Goal: Task Accomplishment & Management: Complete application form

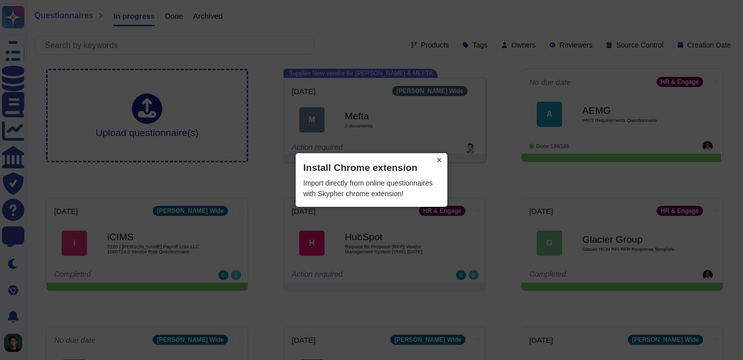
click at [440, 160] on button "×" at bounding box center [439, 160] width 16 height 14
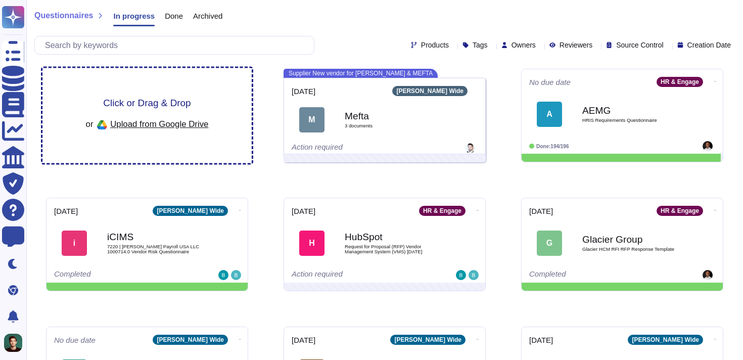
click at [183, 118] on div "or Upload from Google Drive" at bounding box center [147, 124] width 123 height 17
click at [166, 120] on span "Upload from Google Drive" at bounding box center [159, 123] width 98 height 9
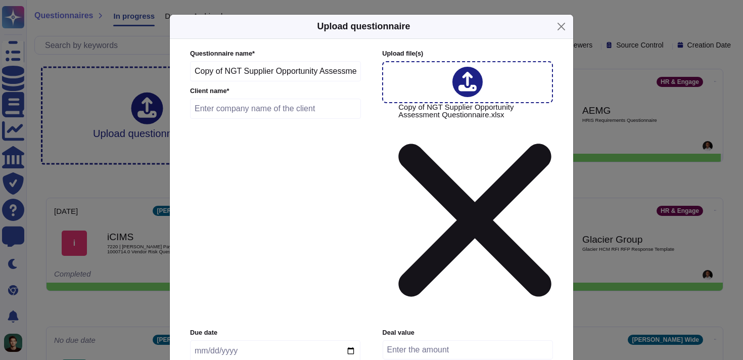
click at [254, 119] on input "text" at bounding box center [275, 109] width 171 height 20
type input "Next Gate Tech"
click at [201, 340] on input "date" at bounding box center [275, 350] width 170 height 21
type input "[DATE]"
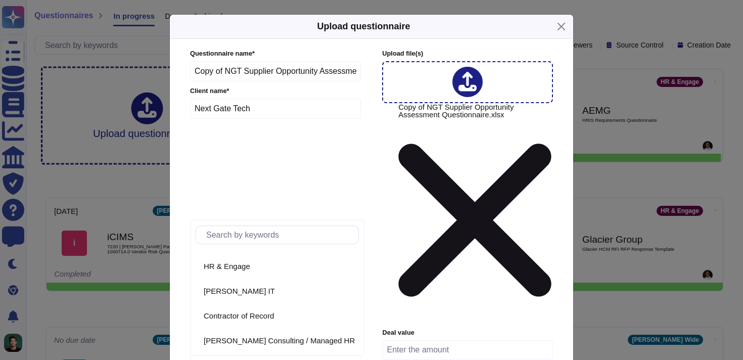
scroll to position [117, 0]
click at [250, 268] on span "HR & Engage" at bounding box center [227, 267] width 46 height 9
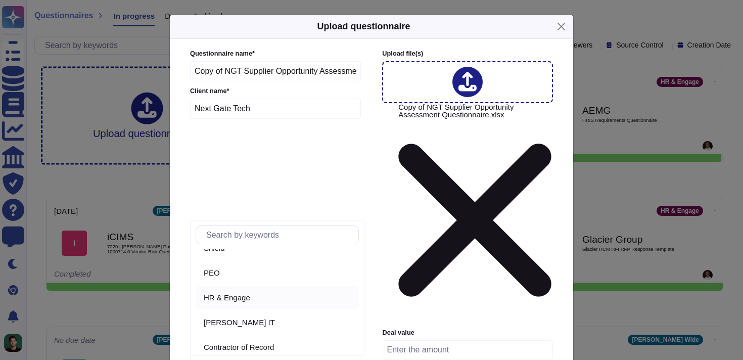
scroll to position [0, 0]
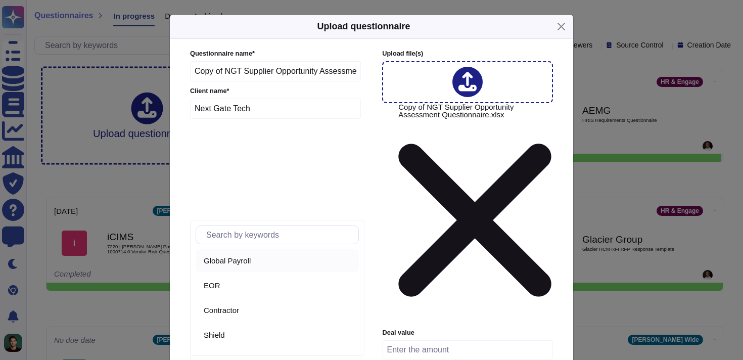
click at [240, 262] on span "Global Payroll" at bounding box center [227, 260] width 47 height 9
click at [243, 260] on span "Global Payroll" at bounding box center [227, 260] width 47 height 9
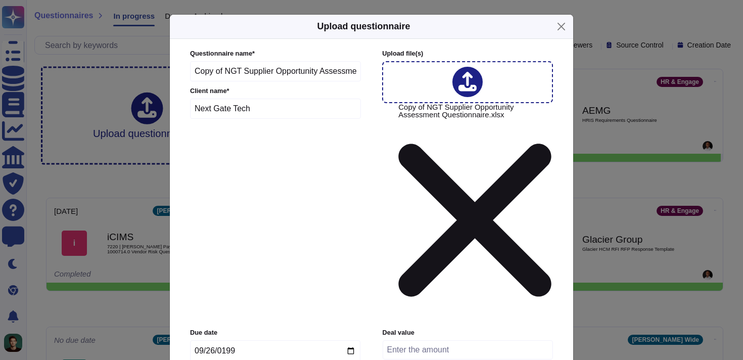
click at [418, 340] on input "number" at bounding box center [467, 349] width 170 height 19
type input "25.000"
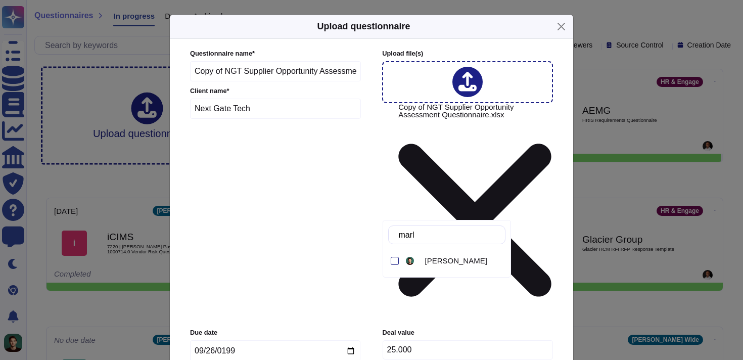
type input "marlo"
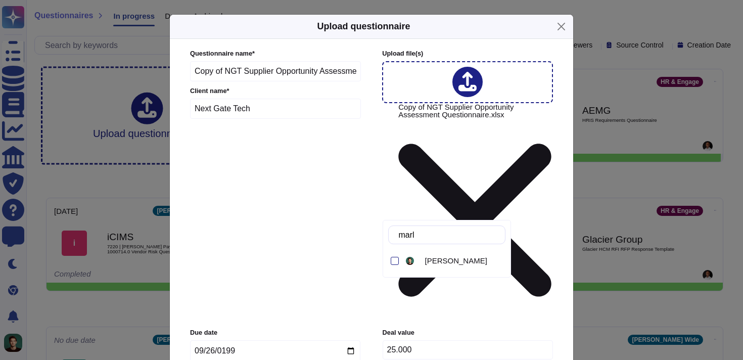
type input "marlo"
click at [395, 261] on div at bounding box center [395, 261] width 8 height 8
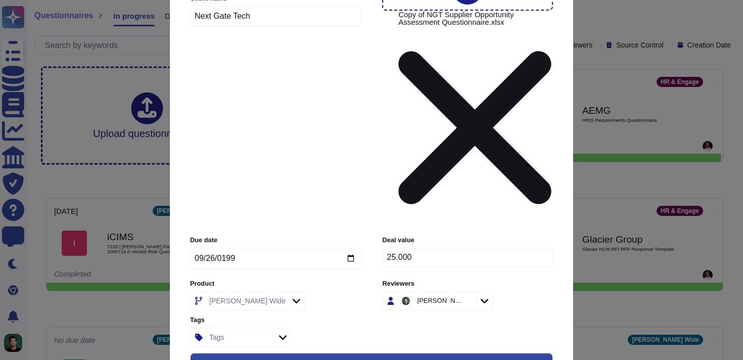
scroll to position [148, 0]
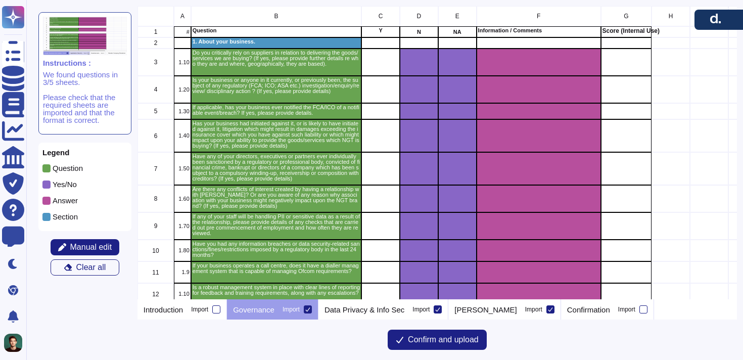
scroll to position [293, 599]
click at [447, 342] on span "Confirm and upload" at bounding box center [443, 339] width 71 height 8
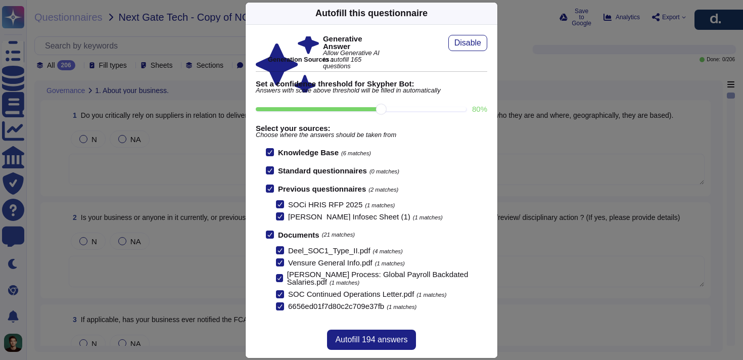
scroll to position [24, 0]
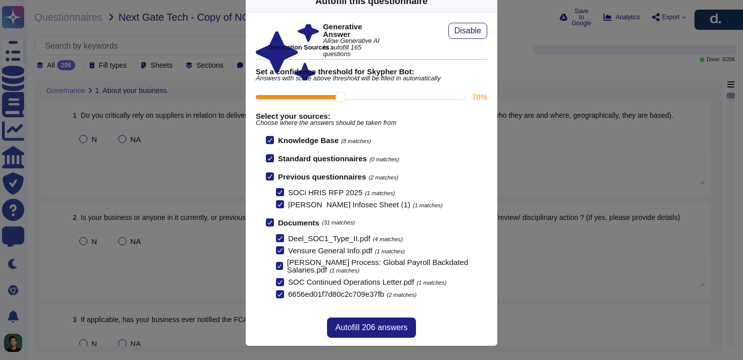
drag, startPoint x: 378, startPoint y: 99, endPoint x: 356, endPoint y: 98, distance: 22.8
click at [356, 98] on input "70 %" at bounding box center [361, 97] width 210 height 4
type input "70"
click at [366, 328] on span "Autofill 206 answers" at bounding box center [371, 327] width 72 height 8
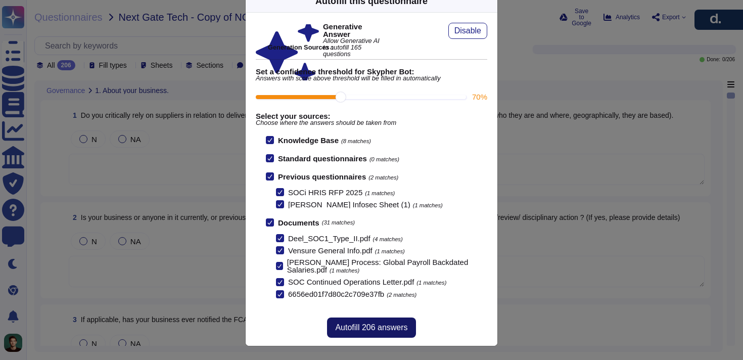
scroll to position [12, 0]
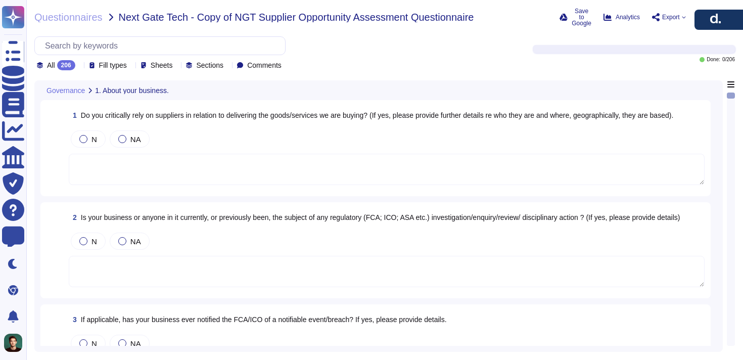
type textarea "Yes, we critically rely on suppliers for delivering our services. The key suppl…"
type textarea "Deel has not been subject to any regulatory investigations, fines, or sanctions…"
type textarea "User entities are responsible to notify Deel as soon as possible in any case of…"
type textarea "Deel, Inc. is currently involved in two legal actions, both related to allegati…"
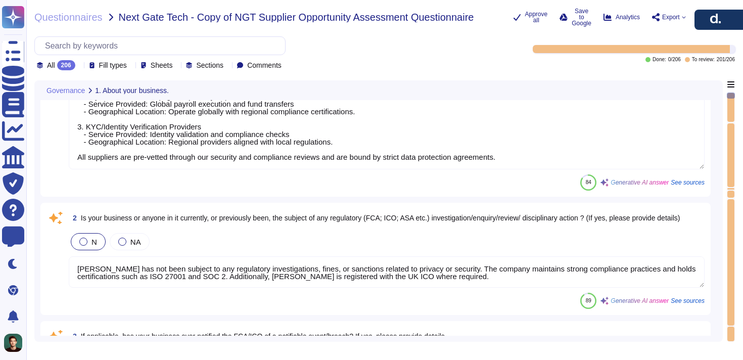
scroll to position [112, 0]
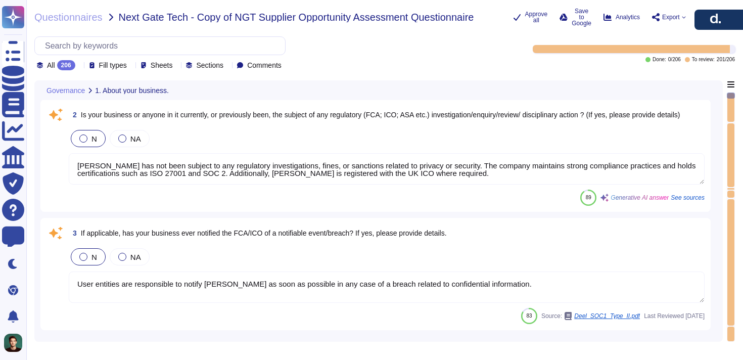
type textarea "No, in the past five years, neither Deel nor any of its affiliates, directors, …"
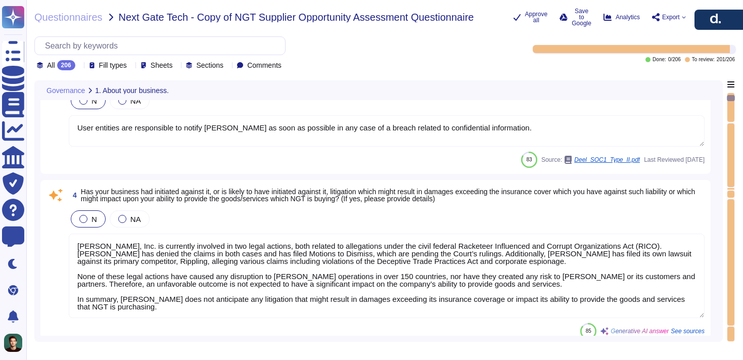
type textarea "No, there are no conflicts of interest that we are currently aware of. Addition…"
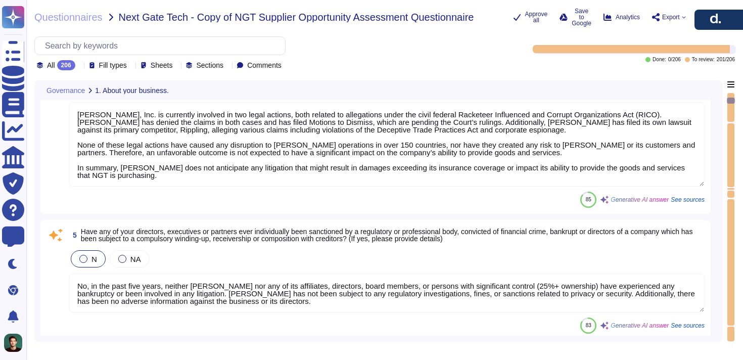
scroll to position [631, 0]
type textarea "Our company conducts pre-employment screening checks for all candidates, which …"
type textarea "No, we have not had any information breaches or data security-related sanctions…"
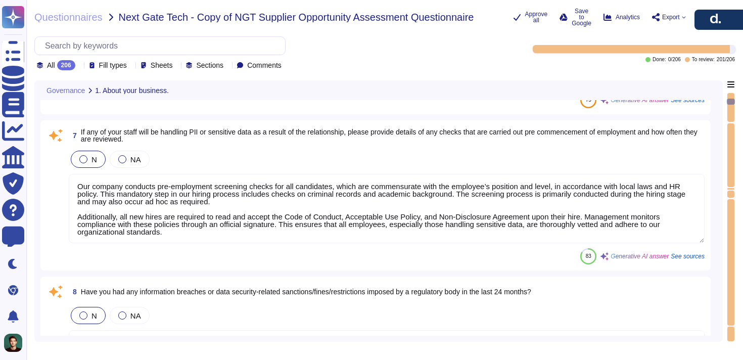
type textarea "We can set up a call"
type textarea "Yes, Deel provides a robust management system that includes clear lines of repo…"
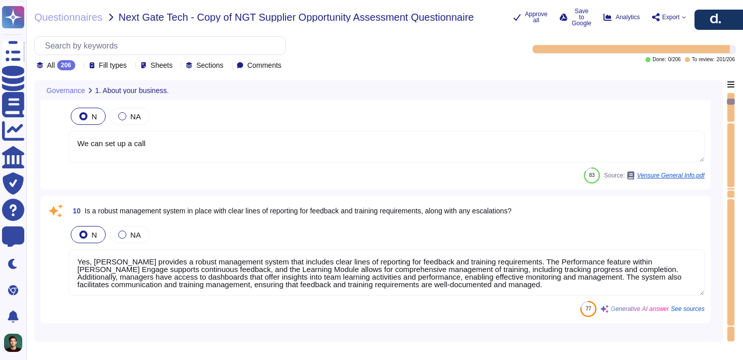
scroll to position [1240, 0]
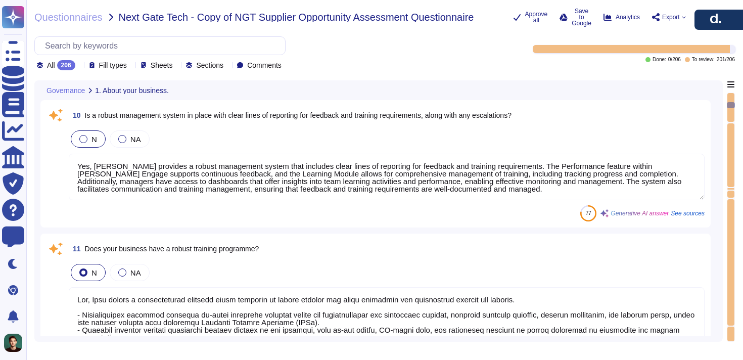
type textarea "Yes, Deel offers a comprehensive training model designed to ensure clients and …"
type textarea "Deel ensures that staff in skilled positions possess a range of expertise and q…"
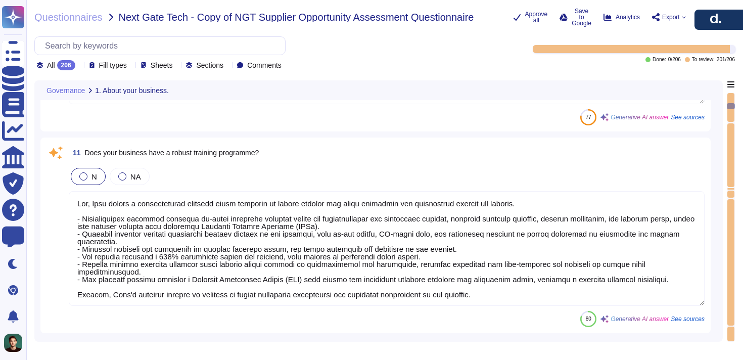
scroll to position [1368, 0]
type textarea "Yes, we have established a comprehensive set of policies in place, which are re…"
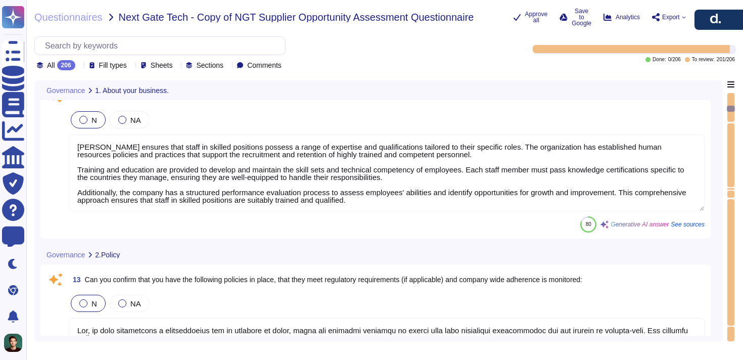
scroll to position [1, 0]
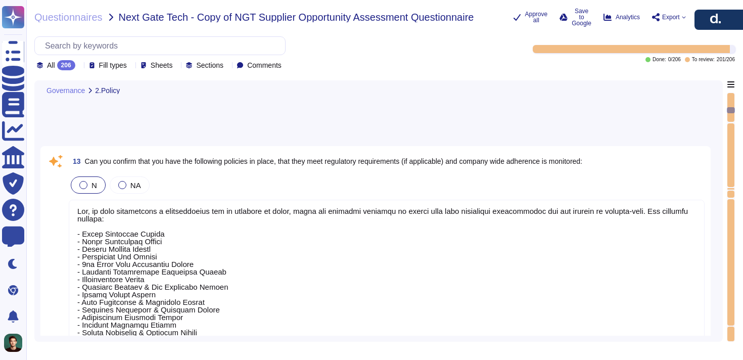
type textarea "Deel Group has established an Anti-Corruption Policy and procedure designed to …"
type textarea "Deel has established a Code of Conduct that sets the standard for employees in …"
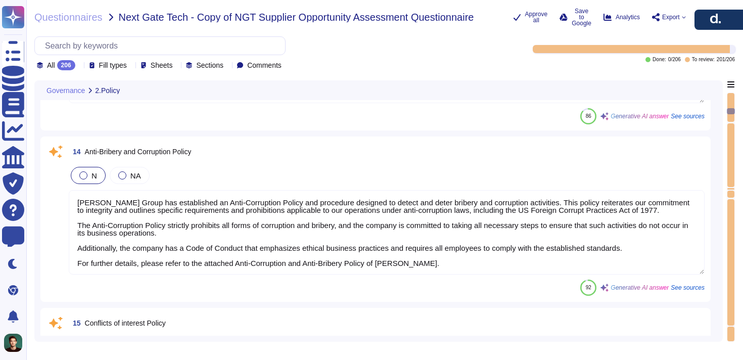
type textarea "Deel has a structured approach to handling complaints, particularly concerning …"
type textarea "Deel has developed a Disaster Recovery Plan (DRP) and a Business Continuity Pla…"
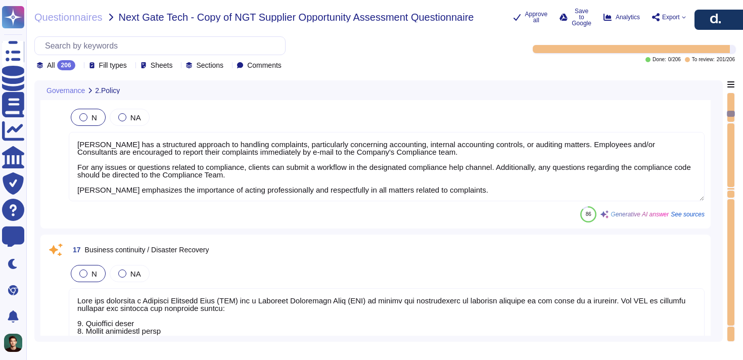
type textarea "We have an AML Policy in place to ensure compliance with Anti-Money Laundering …"
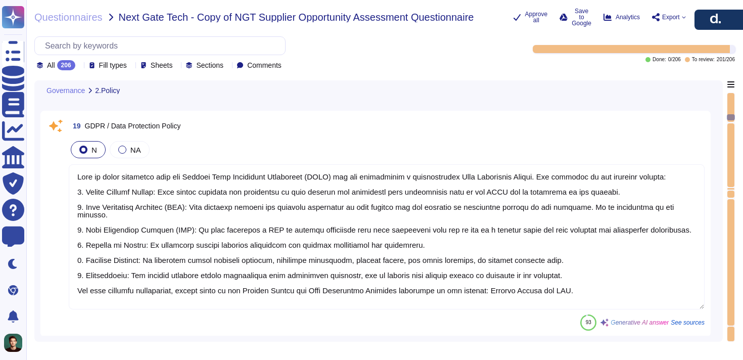
type textarea "Deel is fully compliant with the General Data Protection Regulation (GDPR) and …"
type textarea "Deel's Privacy Policy is available on our website at https://www.deel.com/priva…"
type textarea "Deel maintains a comprehensive Modern Slavery and Human Trafficking Policy alig…"
type textarea "Deel has established an organization-wide information security policy designed …"
type textarea "If you have any questions relating to this Policy, please contact Galen Yang."
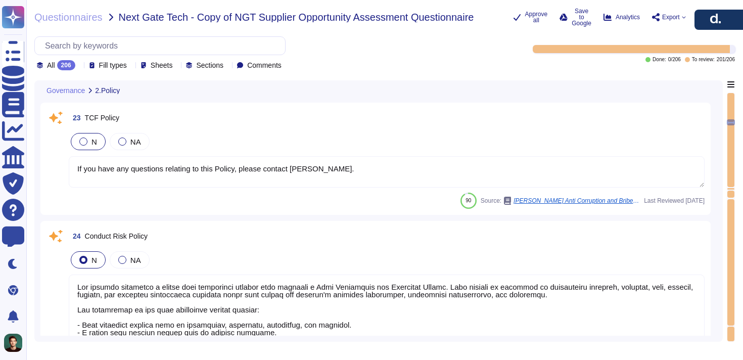
type textarea "The company maintains a formal risk management program that includes a Risk Ass…"
type textarea "Yes"
type textarea "Companies confirmed as being closed"
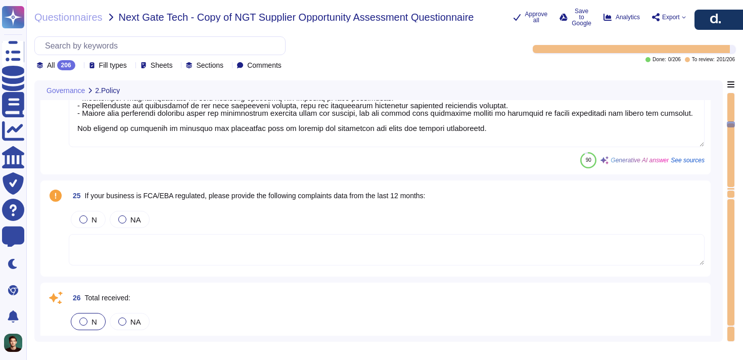
type textarea "This is the certificate number issued by the EPS when the employee has been inc…"
type textarea "None."
type textarea "The FEIN number is mandatory before the Opp goes live."
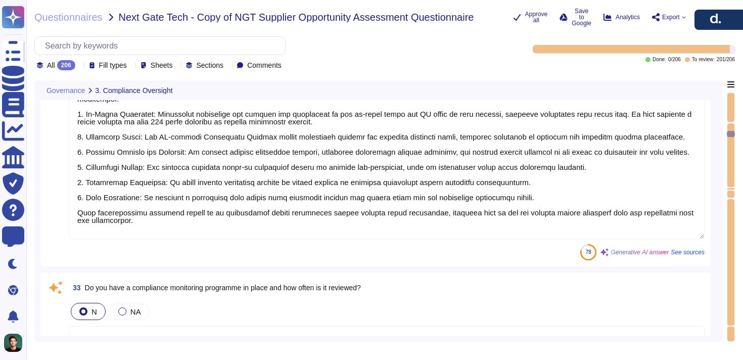
type textarea "Deel's approach to ensuring compliance across the company includes the followin…"
type textarea "Deel has a comprehensive compliance monitoring program in place, which includes…"
type textarea "Yes, our business is regulated and holds certifications in several compliance s…"
type textarea "Yes, we have an incentive program for our sales representatives. Starting today…"
type textarea "Yes, Deel actively monitors its systems, including the website and API, to ensu…"
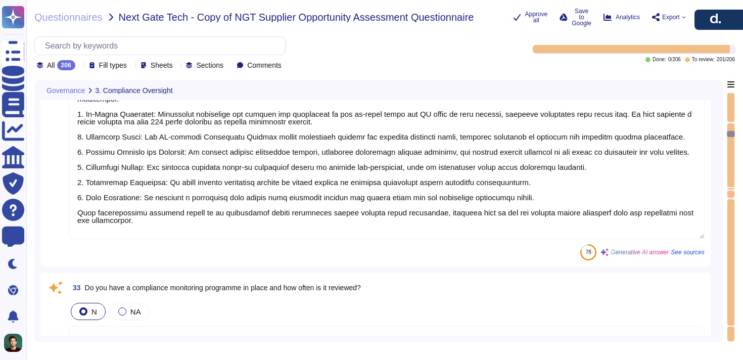
type textarea "The website and API are reviewed annually through a web penetration test conduc…"
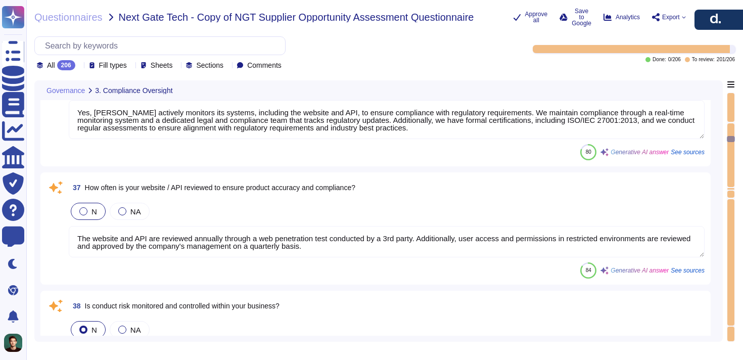
scroll to position [5495, 0]
type textarea "Yes, the company maintains a formal risk management program that includes polic…"
type textarea "After we have done this there are a few things we must pay attention to Check e…"
type textarea "You should not work around this given it's not legal or compliant."
type textarea "Yes, Deel is ISO 27001 certified. Deel engages an external auditor to conduct a…"
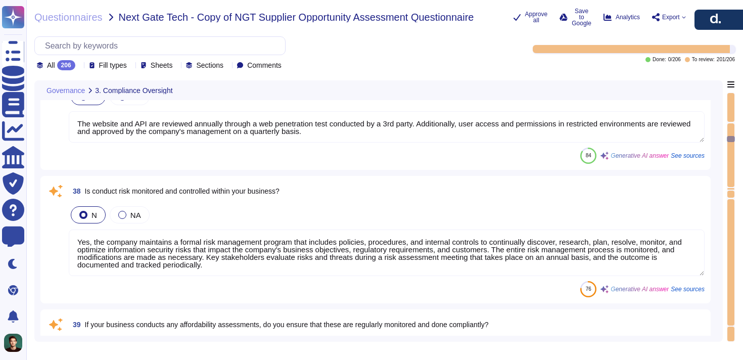
scroll to position [1, 0]
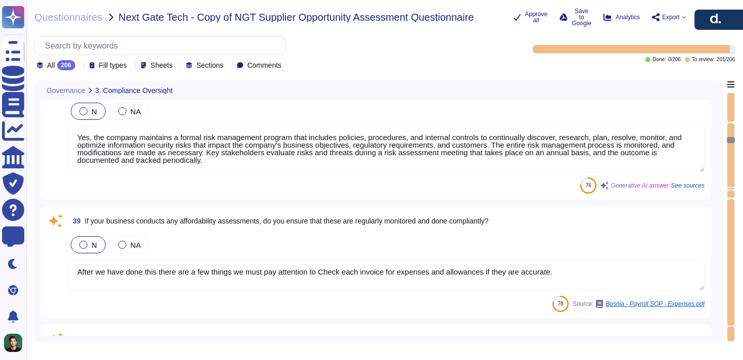
type textarea "We hold no PAN data and are therefore outside of PCI DSS scope. All data within…"
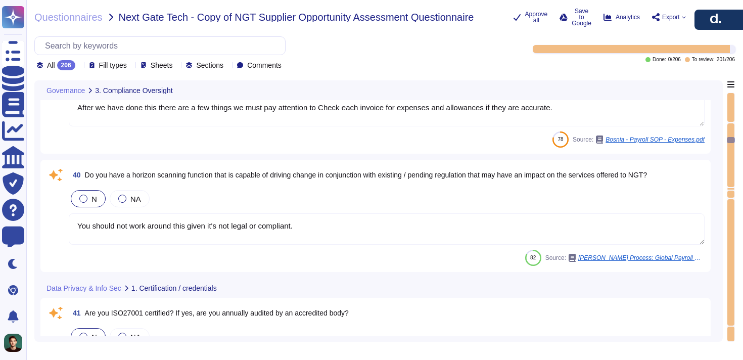
scroll to position [5923, 0]
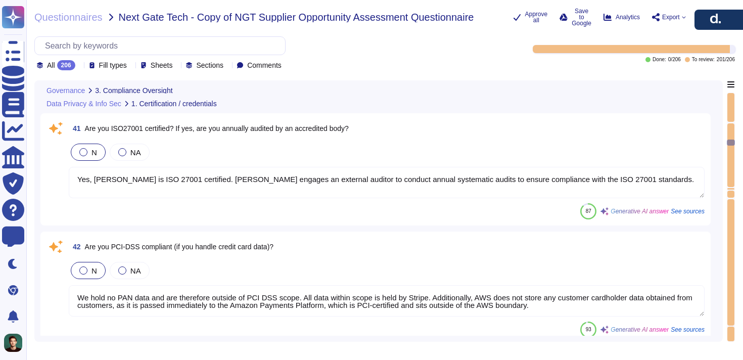
type textarea "Deel holds several key certifications, including: - SOC 1 Type II - SOC 2 Type …"
type textarea "Yes, Deel has a dedicated security team led by the CISO, who is responsible for…"
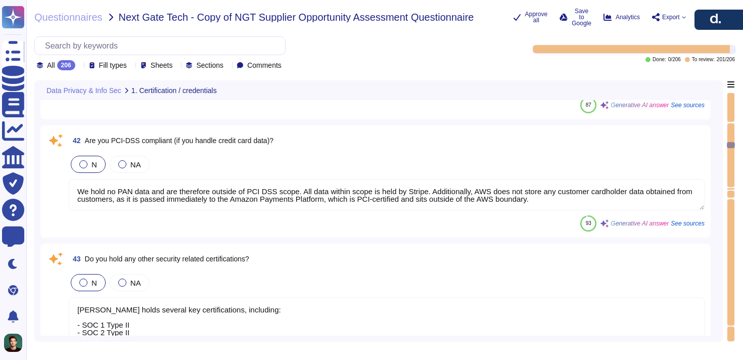
type textarea "Yes, all employees are trained in Information Security best practices. This tra…"
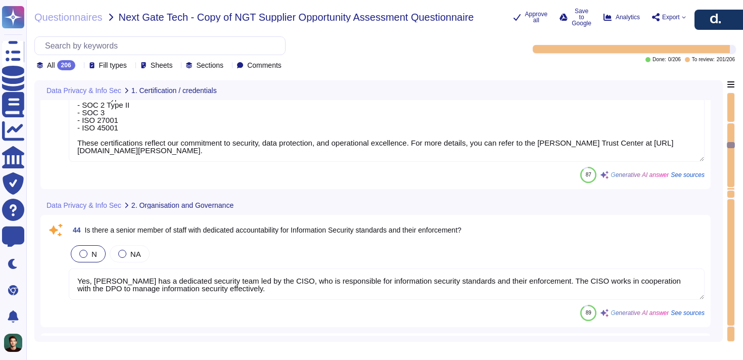
scroll to position [6324, 0]
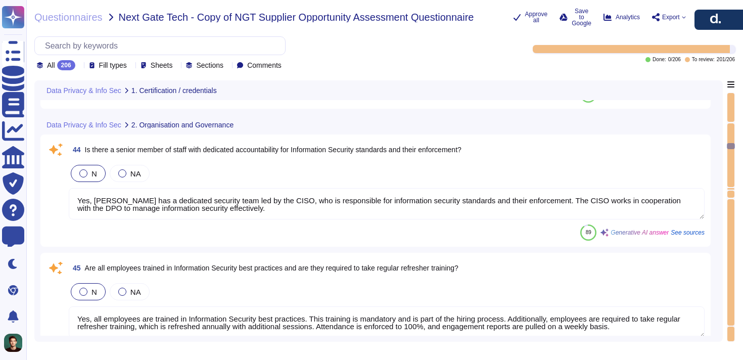
type textarea "Yes, Deel maintains a dedicated InfoSec team led by a Director of Information S…"
type textarea "Yes, Deel has implemented a regularly maintained Information Security Managemen…"
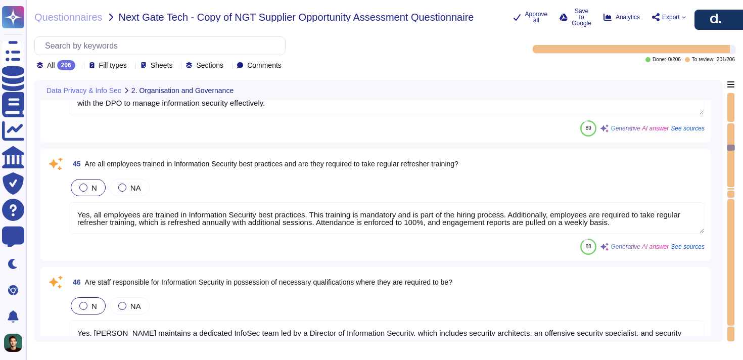
type textarea "Yes, the company maintains an asset inventory that is reviewed annually by the …"
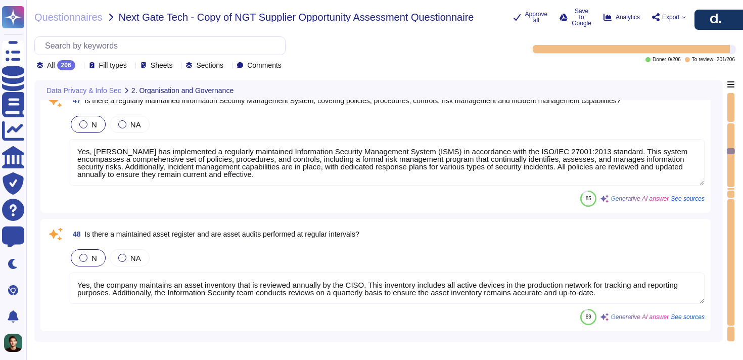
type textarea "Yes, independent audits and assessments are performed according to risk-based p…"
type textarea "Yes, an information security organization with well-defined roles and responsib…"
type textarea "Yes, it is necessary for all users to be authenticated to access our systems. U…"
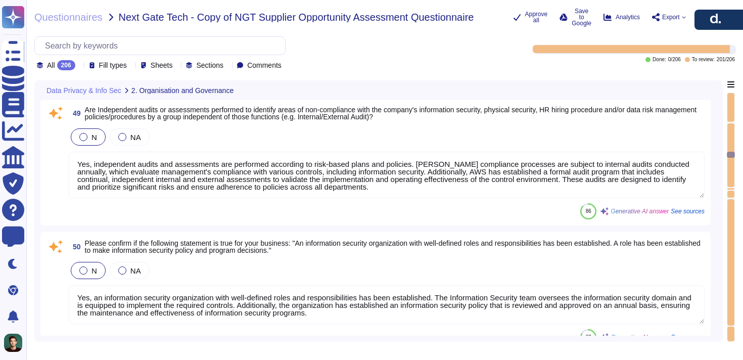
type textarea "No, the use of shared accounts or user IDs is prohibited. Each user is required…"
type textarea "Access to key systems and resources is granted on a need-to-have basis only. Ea…"
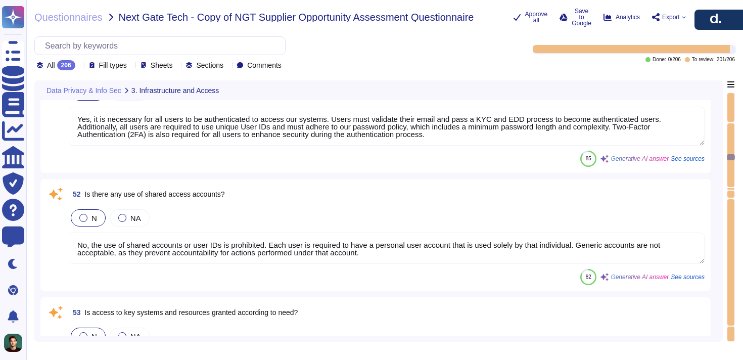
type textarea "Yes, access controls are regularly audited and monitored. User access and permi…"
type textarea "Yes, access rights are subject to policies and controls. Our personnel terminat…"
type textarea "Yes, we have a comprehensive regime in place to ensure that software and firmwa…"
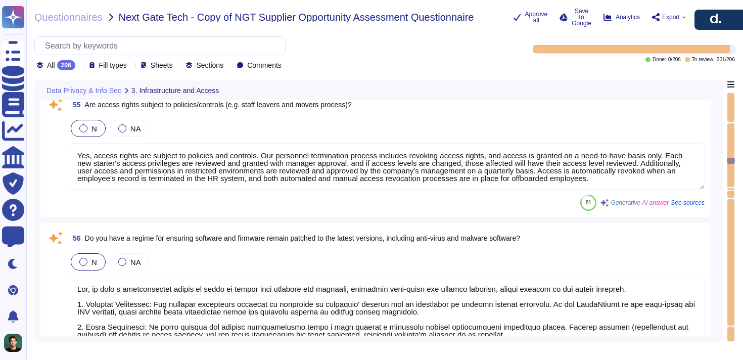
type textarea "Yes, customer data is logically segregated from other operational data. Access …"
type textarea "For remote users connecting to our network, the following security controls are…"
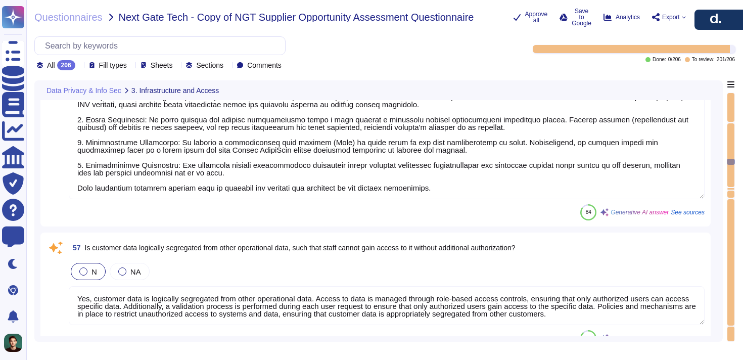
type textarea "Access to local and network printers is managed based on specific needs. Team m…"
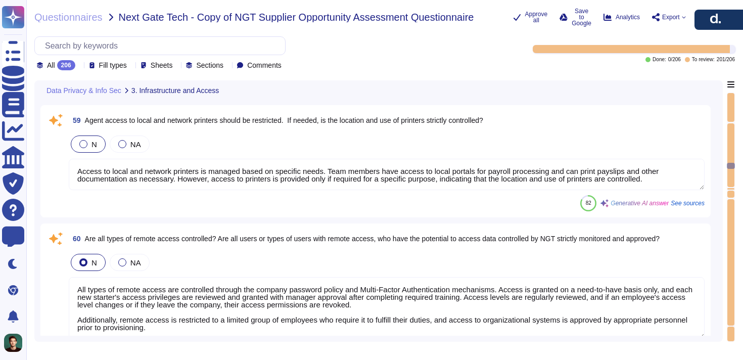
type textarea "All types of remote access are controlled through the company password policy a…"
type textarea "Authentication details, keys, and tokens are stored securely using AWS Secrets …"
type textarea "Yes, all data transferred over public networks is encrypted using TLS 1.2. All …"
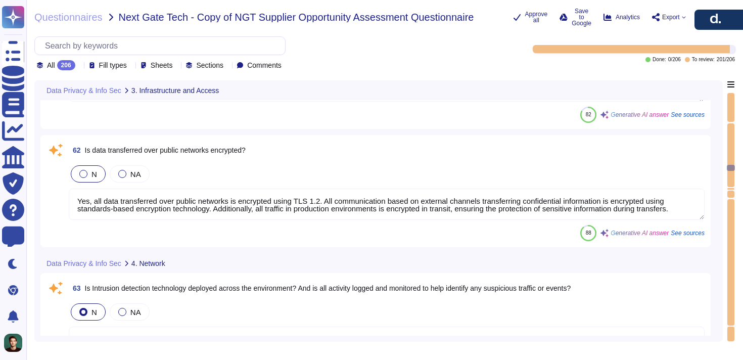
type textarea "Yes, we use Amazon GuardDuty as our Intrusion Detection System, which continuou…"
type textarea "Yes, firewalls are configured to block unauthorized access from the internet, a…"
type textarea "Deel is a fully remote company, we do not have our own network."
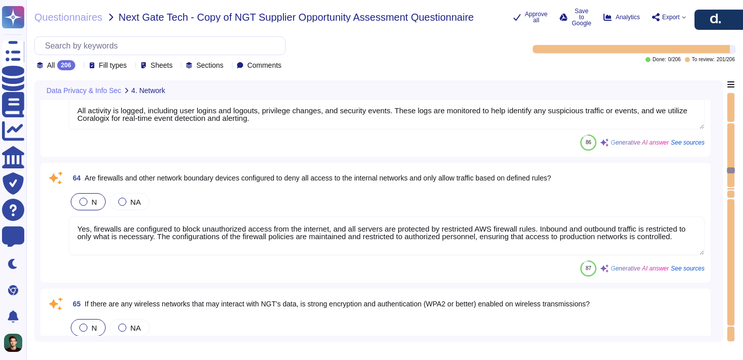
type textarea "Yes, a suite of monitoring tools is used by the company to monitor usage, capac…"
type textarea "All Deel employees adhere to and should be connected via SSO to the company's I…"
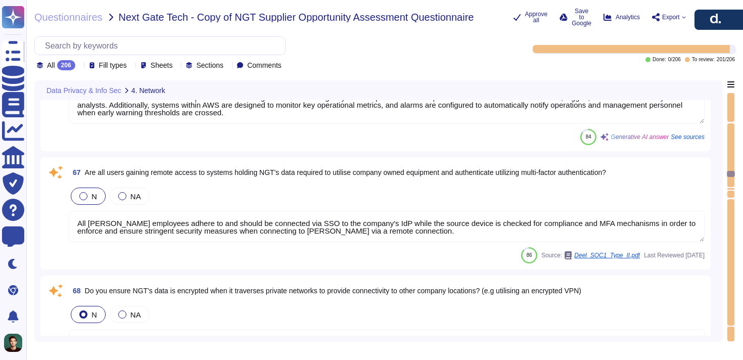
type textarea "Yes, all communication transferring confidential information is encrypted using…"
type textarea "Yes, our company employs a layered architecture to cope with impacts from spike…"
type textarea "Capacity planning is performed at least monthly, and usually more frequently, t…"
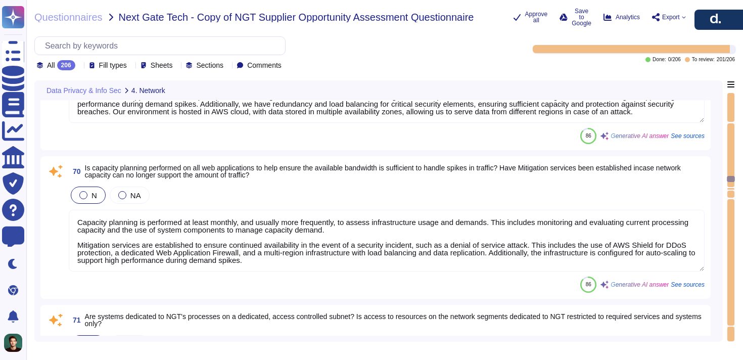
type textarea "The objective of this architecture is to isolate AWS resources and data in one …"
type textarea "Yes, we conduct regular (annual) penetration tests with qualified third-party p…"
type textarea "Yes, remediation plans are developed and tracked through completion for all iss…"
type textarea "Deel does not conduct internal infrastructure penetration testing. However, we …"
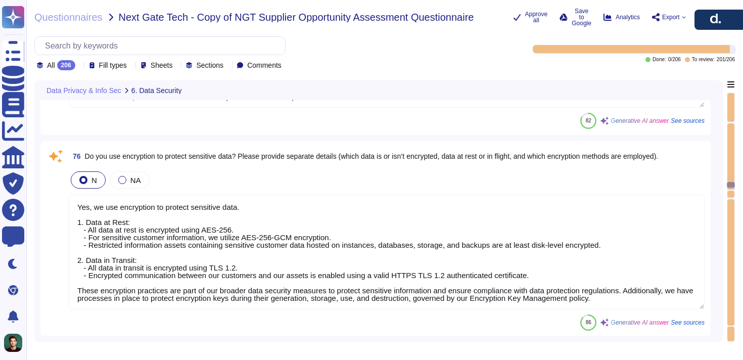
type textarea "No, we hold no PAN data, and therefore are outside of PCI DSS scope. All data w…"
type textarea "Yes, we use encryption to protect sensitive data. 1. Data at Rest: - All data a…"
type textarea "All third-party services and subcontractors have access to our systems accordin…"
type textarea "Yes, third parties will have access to customer data. Deel shares personal data…"
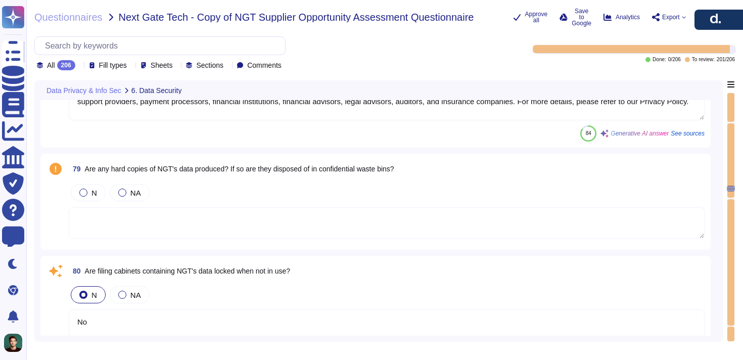
type textarea "No"
type textarea "Yes, the organization does have a clear desk policy. This policy includes guide…"
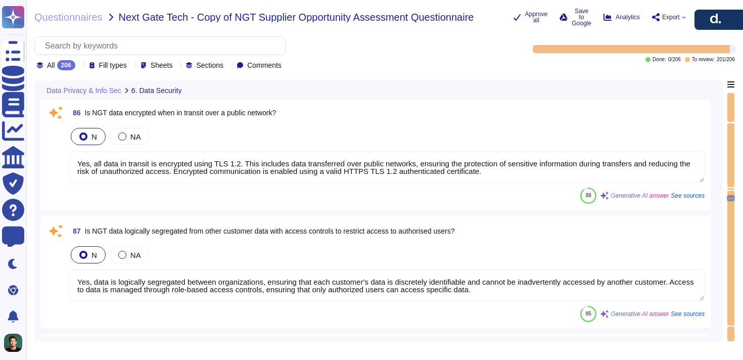
type textarea "Yes, we implement host-based DLP solutions on all corporate endpoints and mobil…"
type textarea "Yes, all data in transit is encrypted using TLS 1.2. This includes data transfe…"
type textarea "Yes, data is logically segregated between organizations, ensuring that each cus…"
type textarea "Customer information, including personal information, and customer content are …"
type textarea "Yes, our organization has a formally documented data destruction program that i…"
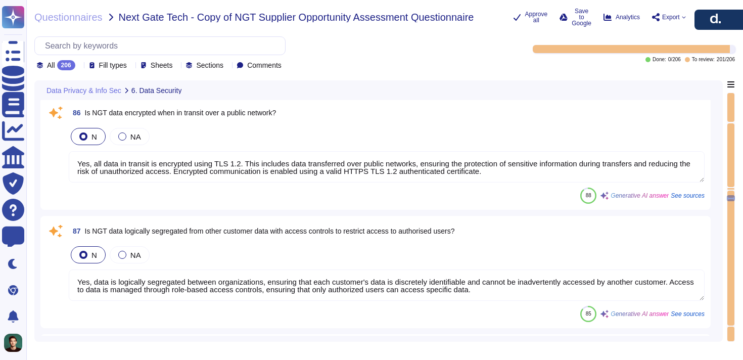
type textarea "At our site, NGT and its customers' data will be secured through a comprehensiv…"
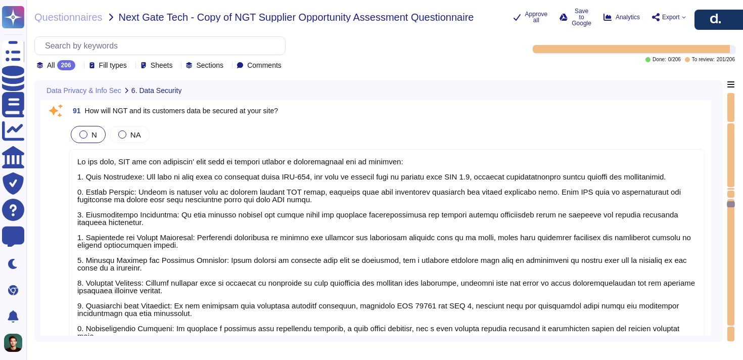
type textarea "Customers can optionally connect their VPC to the Internet by adding an Interne…"
type textarea "Access to NGT's or its customer's data is strictly controlled and limited to au…"
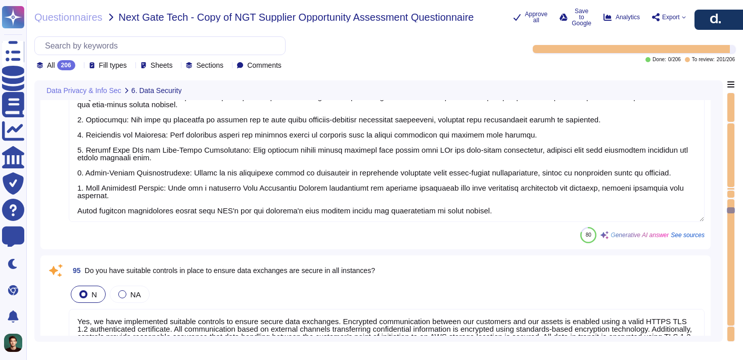
type textarea "Yes, we have implemented suitable controls to ensure secure data exchanges. Enc…"
type textarea "Yes, we have a clear process for reporting security incidents or breaches. Cust…"
type textarea "Yes, we have a comprehensive regime in place to ensure that software and firmwa…"
type textarea "Physical access is controlled both at the perimeter and at building ingress poi…"
type textarea "Access to keys is controlled by a formal procedure. Encryption key generation i…"
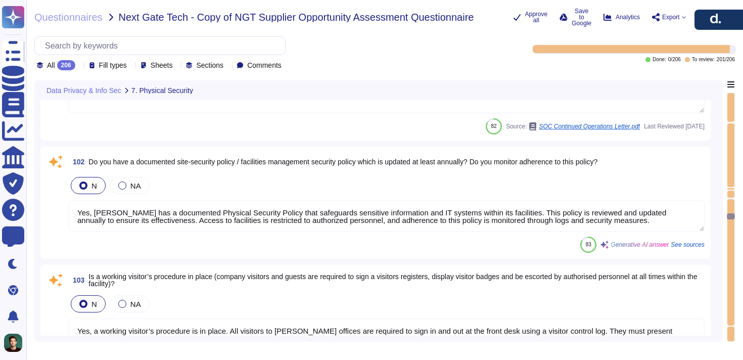
type textarea "Yes, the sites are monitored with alarming mechanisms configured by AWS Service…"
type textarea "AWS continues to maintain the system and the control environment as described i…"
type textarea "Yes, Deel has a documented Physical Security Policy that safeguards sensitive i…"
type textarea "Yes, a working visitor’s procedure is in place. All visitors to Deel offices ar…"
type textarea "Yes, all Deel employees need to be well aware of their information security res…"
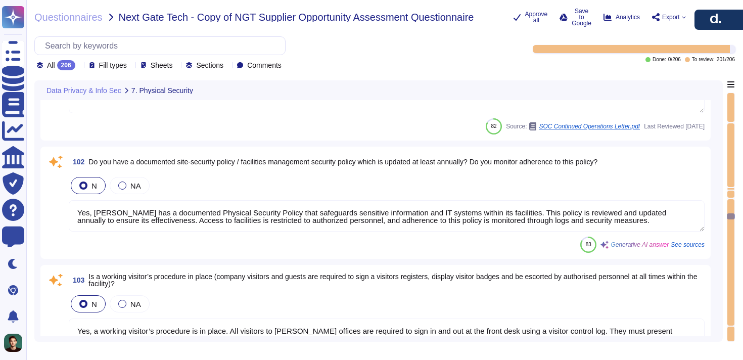
type textarea "Role Based Access Control (RBAC) is used to control authorization of access to …"
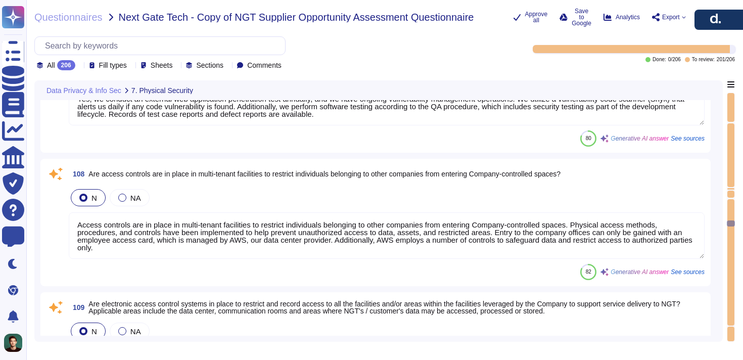
type textarea "Yes, we conduct an external web application penetration test annually, and we h…"
type textarea "Access controls are in place in multi-tenant facilities to restrict individuals…"
type textarea "Yes, electronic access control systems are in place to restrict and record acce…"
type textarea "Yes, we rely on AWS, our data center provider, to manage our video surveillance…"
type textarea "Amazon-owned data centers are protected by fire detection and suppression syste…"
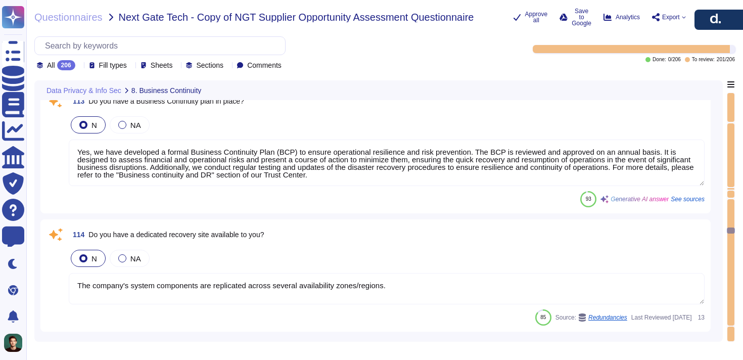
type textarea "Yes, we have developed a formal Business Continuity Plan (BCP) to ensure operat…"
type textarea "The company's system components are replicated across several availability zone…"
type textarea "Yes, the Business Continuity Plan (BCP) is tested regularly. The last test was …"
type textarea "During normal operation, customers can maintain readiness by monitoring replica…"
type textarea "Deel does not have subcontractors. Therefore, there are no outsourced processes…"
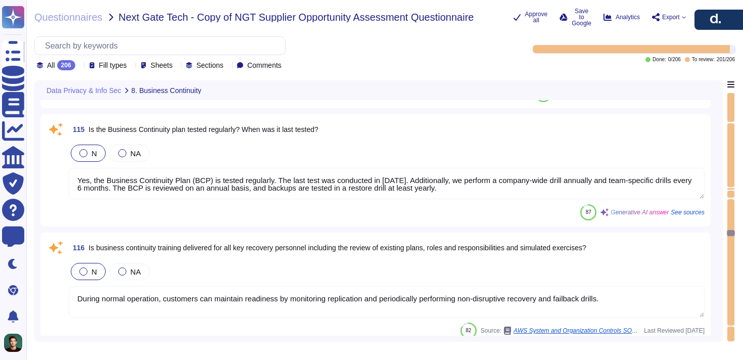
type textarea "Yes, recovery plans are tested and exercised annually to ensure they provide su…"
type textarea "Yes, a Data Breach Response Team has been established, composed of knowledgeabl…"
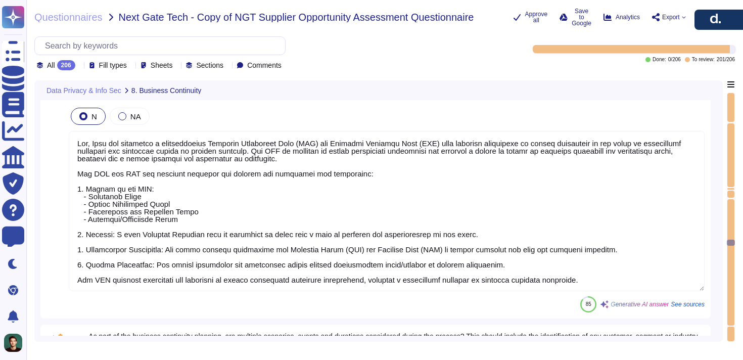
type textarea "The audit plan and changes to the plan during the year are presented to the Aud…"
type textarea "Threat analysis is performed as part of the risk assessment process, which iden…"
type textarea "Yes, the company has established, documented, approved, communicated, applied, …"
type textarea "Yes, Deel has developed a comprehensive Business Continuity Plan (BCP) and Disa…"
type textarea "Yes, multiple scenarios, events, and durations are considered during the busine…"
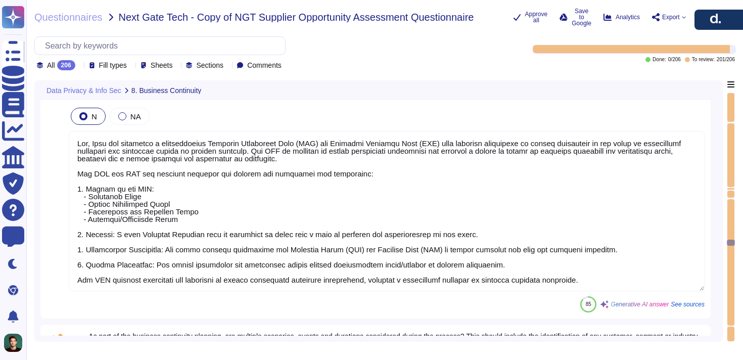
type textarea "Yes, backup and recovery procedures have been designed to prevent destroyed or …"
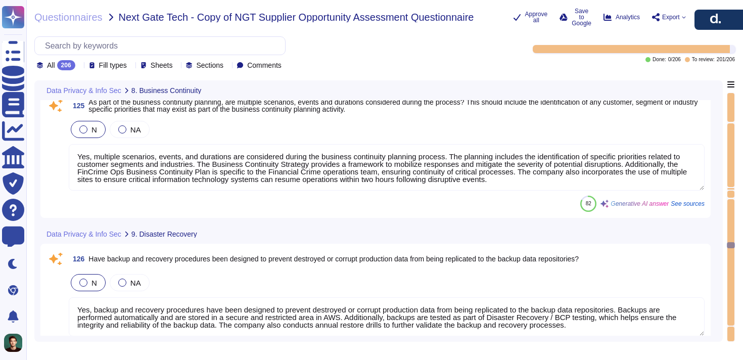
type textarea "Yes, redundant systems have been identified, including multi-region infrastruct…"
type textarea "The company's system components are replicated across several availability zone…"
type textarea "Yes, backup processes are tested periodically. Backups are tested in a restore …"
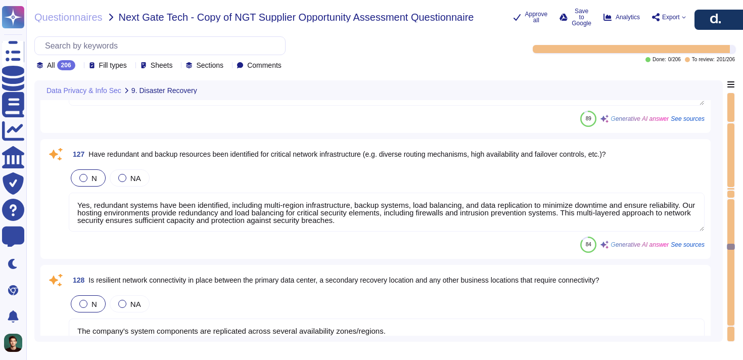
type textarea "Yes, backup media is encrypted using AES-256-GCM. Backups are stored in a secur…"
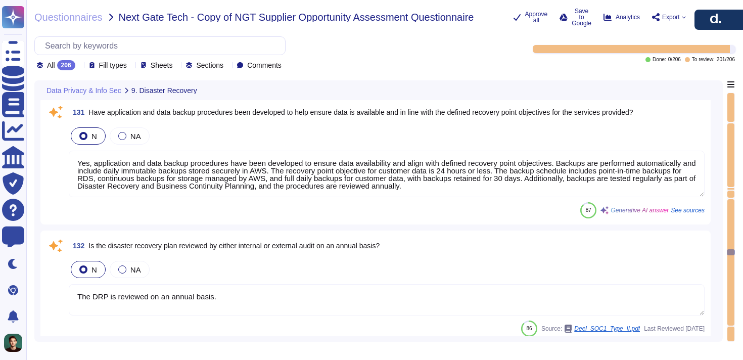
type textarea "Yes, application and data backup procedures have been developed to ensure data …"
type textarea "The DRP is reviewed on an annual basis."
type textarea "Yes, physical and environmental controls are in place to ensure critical system…"
type textarea "Yes, the company provides important information about the identity, location, a…"
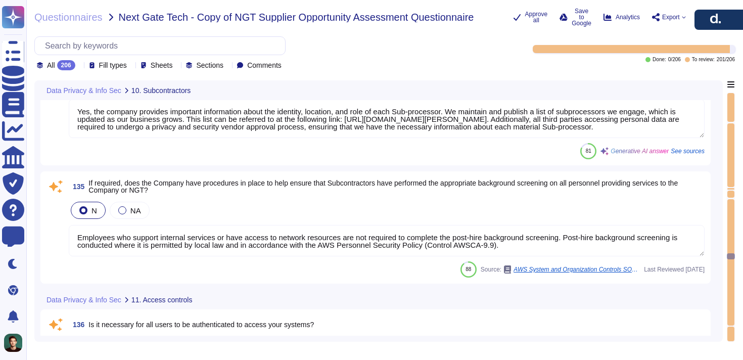
type textarea "Employees who support internal services or have access to network resources are…"
type textarea "Yes, it is necessary for all users to be authenticated to access our systems. U…"
type textarea "All users are assigned unique user accounts, and the existence or use of shared…"
type textarea "Access to key systems and resources is granted on a need-to-have basis only. Ea…"
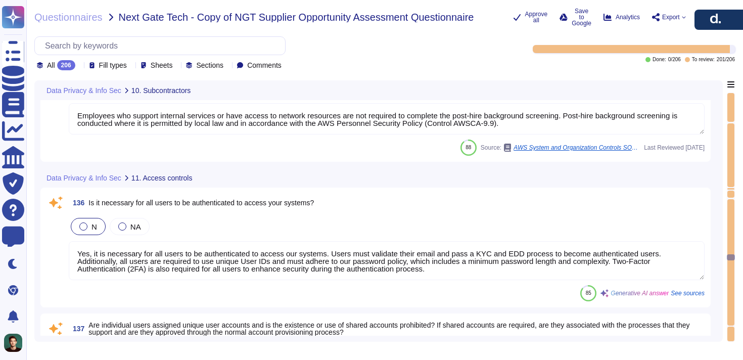
type textarea "Access rights are regularly audited and monitored through a comprehensive proce…"
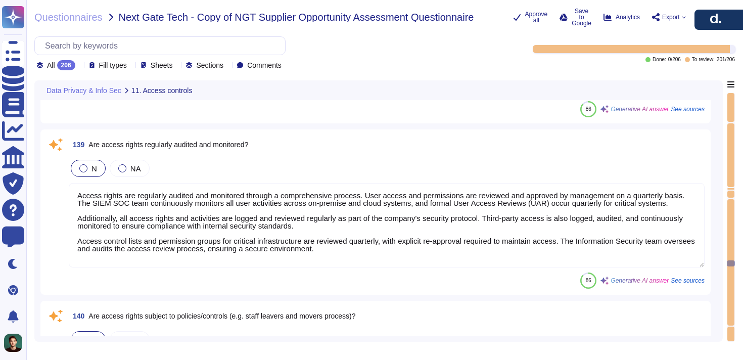
type textarea "Yes, access rights are subject to policies and controls. Our personnel terminat…"
type textarea "Yes, customer data is logically segregated from other operational data. Access …"
type textarea "Yes, users who connect to our network remotely are subject to appropriate secur…"
type textarea "Deel has implemented several security controls for remote workers and those usi…"
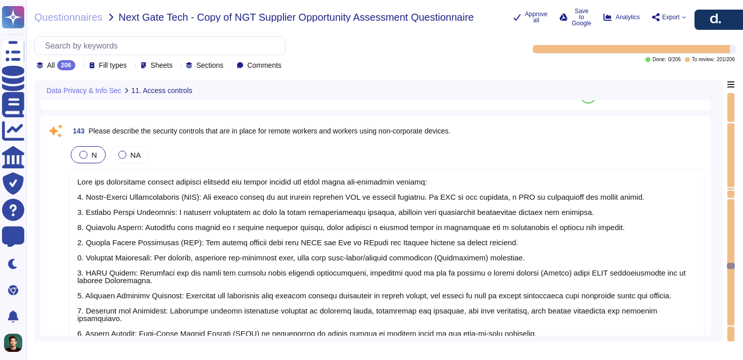
type textarea "Yes, third parties do have access to our systems according to the least privile…"
type textarea "Access to organizational systems is approved by appropriate personnel prior to …"
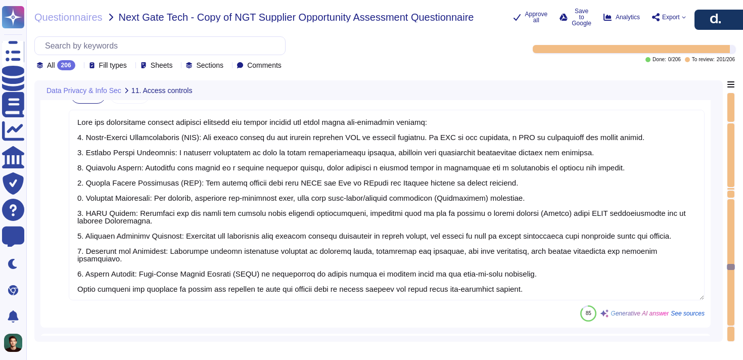
type textarea "User access and permissions in restricted environments are reviewed and approve…"
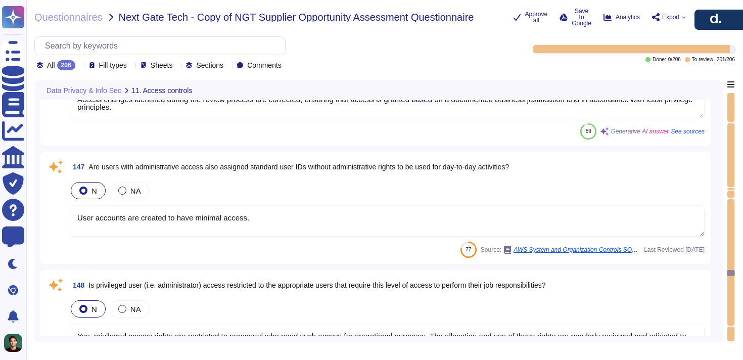
type textarea "User accounts are created to have minimal access."
type textarea "Yes, privileged access rights are restricted to personnel who need such access …"
type textarea "Yes, user accounts that no longer require access are removed from systems in a …"
type textarea "All user accounts and systems have strong password configuration settings enabl…"
type textarea "Users are required to change the initial login password when logging into the s…"
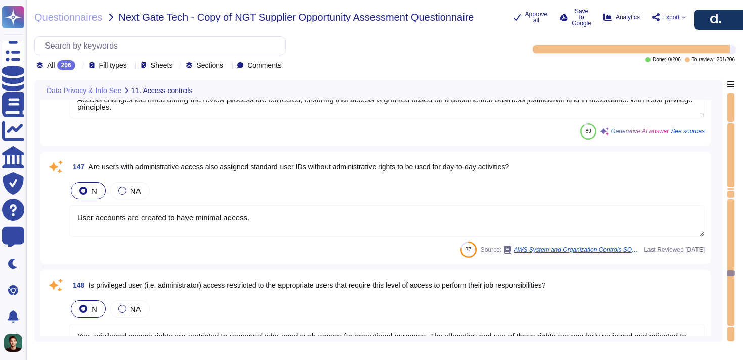
type textarea "Yes, user accounts are set to lockout after 6 invalid attempts. A user account …"
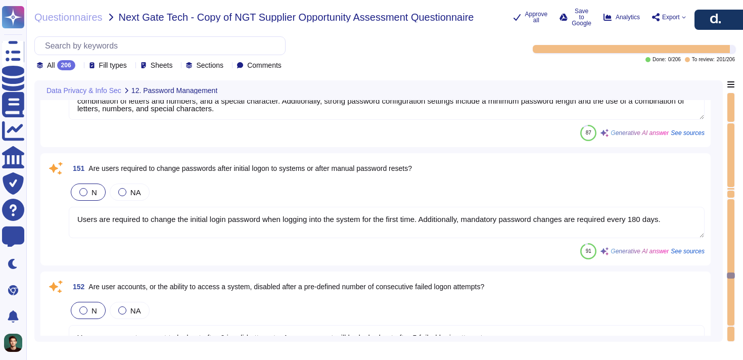
type textarea "Yes, all PCs, laptops, and workstations should be logged off or locked when una…"
type textarea "Yes, default passwords for network devices are either changed to unique passwor…"
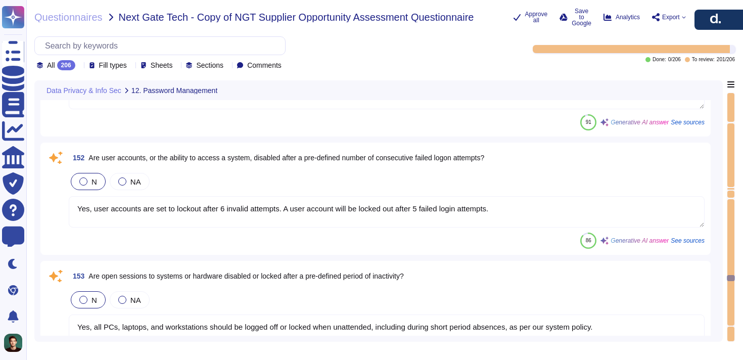
type textarea "No data is stored locally on these devices. All data is stored digitally only, …"
type textarea "Access to non-business essential internet services is restricted. Only specific…"
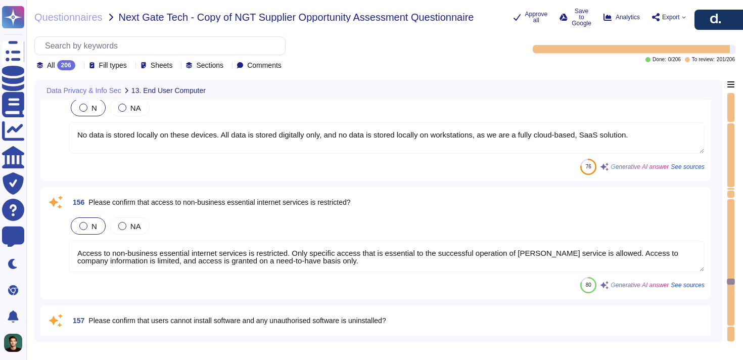
type textarea "Users cannot install unauthorized software, as we have controls in place to res…"
type textarea "Yes, email content filtering is enabled. We have implemented anti-spam filterin…"
type textarea "Deployment of new releases into production is restricted to authorized personne…"
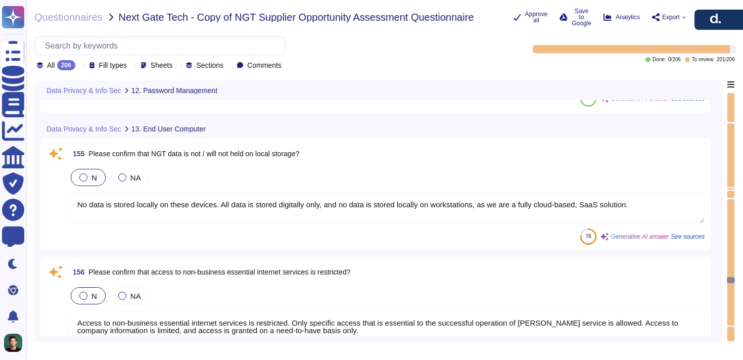
type textarea "Yes, all PCs, laptops, and workstations should be logged off or locked when una…"
type textarea "Yes, default passwords for network devices are either changed to unique passwor…"
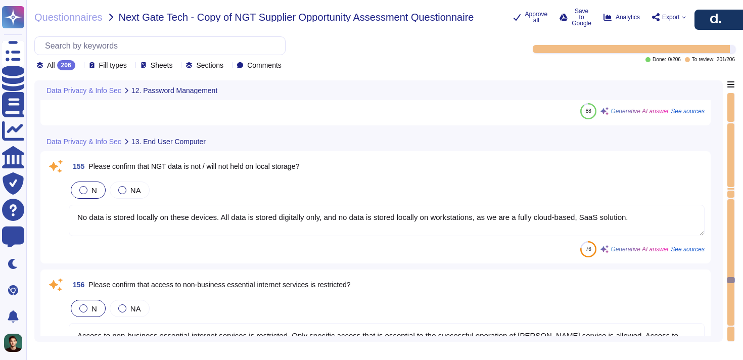
scroll to position [20887, 0]
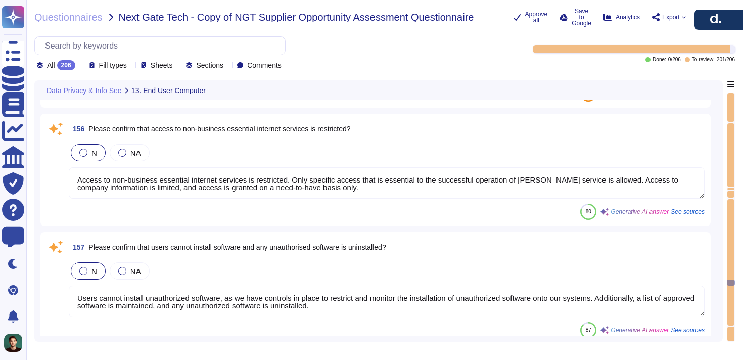
type textarea "Deployment of new releases into production is restricted to authorized personne…"
type textarea "Yes, internal vulnerability scanning tools are utilized, including a vulnerabil…"
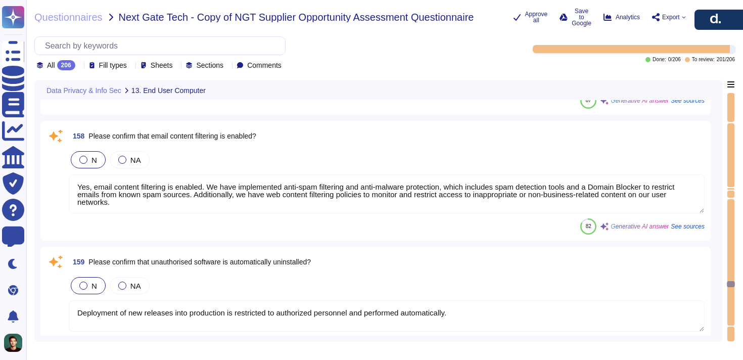
type textarea "Yes, host activity is monitored on a daily basis through the use of automated t…"
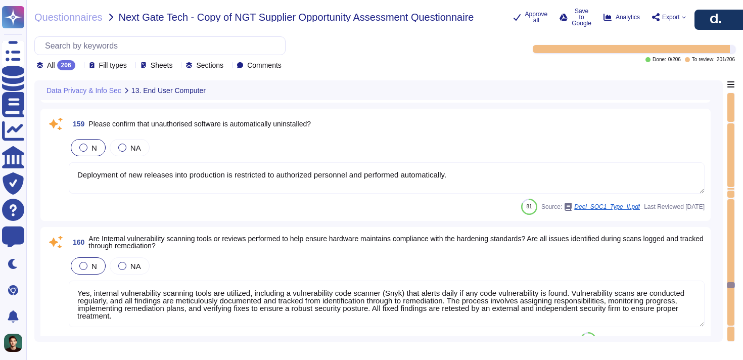
type textarea "User accounts and activities are monitored and reviewed through comprehensive l…"
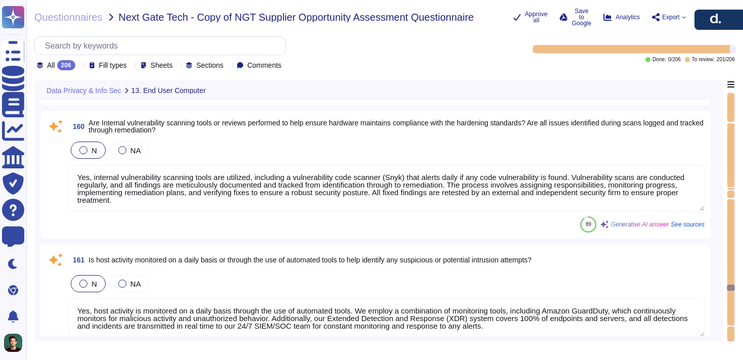
type textarea "Yes, patch management procedures are documented and are actively maintained for…"
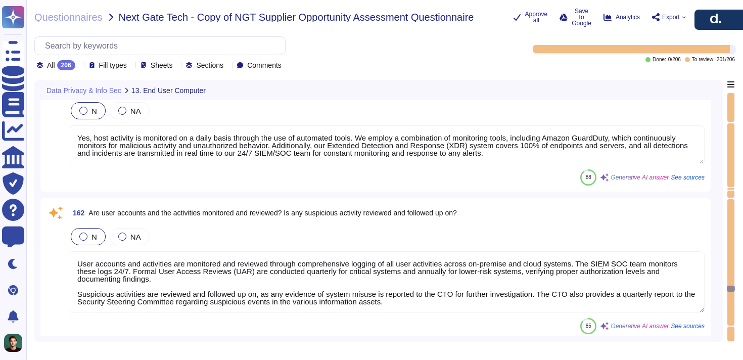
type textarea "Yes, all our servers, workstations, and laptops have anti-virus solutions deplo…"
type textarea "Yes, we analyze threat intelligence, assess vulnerabilities, and monitor for an…"
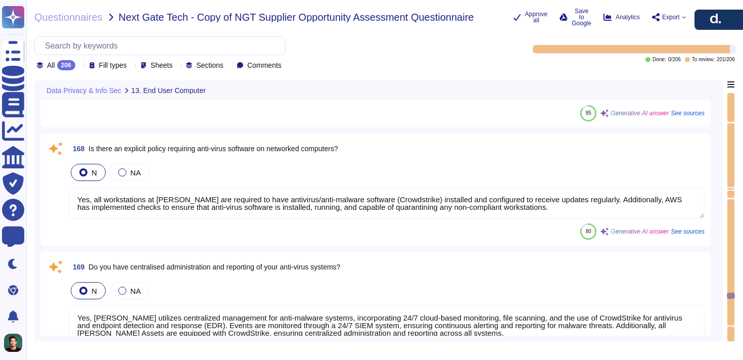
type textarea "Yes, all servers are hardened according to industry best practices. Deel's Secu…"
type textarea "Audit trails are enabled on all information assets, including those housing cus…"
type textarea "Yes, all workstations at Deel are required to have antivirus/anti-malware softw…"
type textarea "Yes, Deel utilizes centralized management for anti-malware systems, incorporati…"
type textarea "Customers' strict management of security groups can further mitigate the threat…"
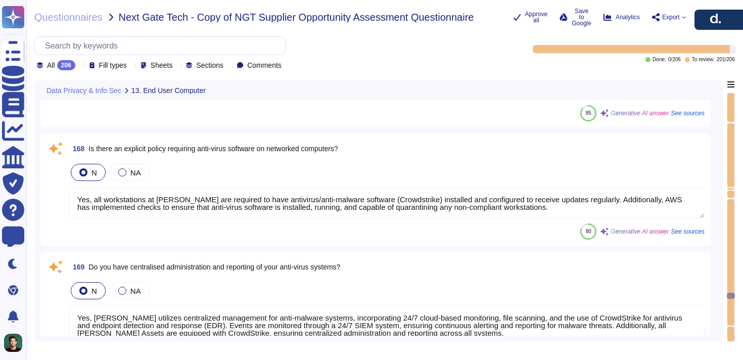
type textarea "Client Engineering and Enterprise Engineering teams deploy Anti-virus software …"
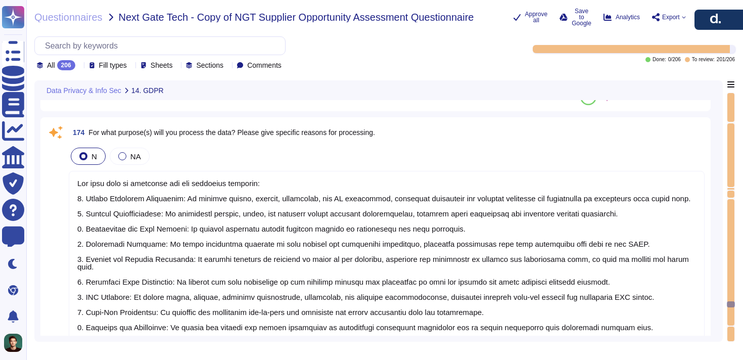
type textarea "The data will be processed for the following purposes: 1. Global Workforce Mana…"
type textarea "No, PRM does not liaise with employees directly. However, clients can communica…"
type textarea "You will receive data on costs, headcount, payroll, tax, retention, and time of…"
type textarea "No, we will not use the data in a different manner than was initially agreed wi…"
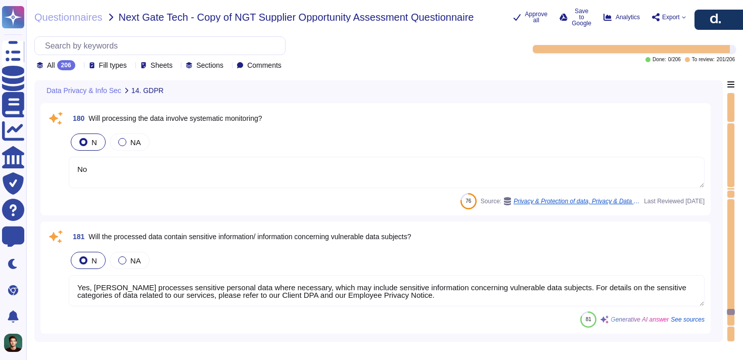
type textarea "Yes, processing the data will involve evaluating or scoring. Deel ATS incorpora…"
type textarea "No, processing the data will not involve automated decision-making with a legal…"
type textarea "No"
type textarea "Yes, DeeL processes sensitive personal data where necessary, which may include …"
type textarea "Yes, Deel's solution is designed to handle large employee numbers, and it can t…"
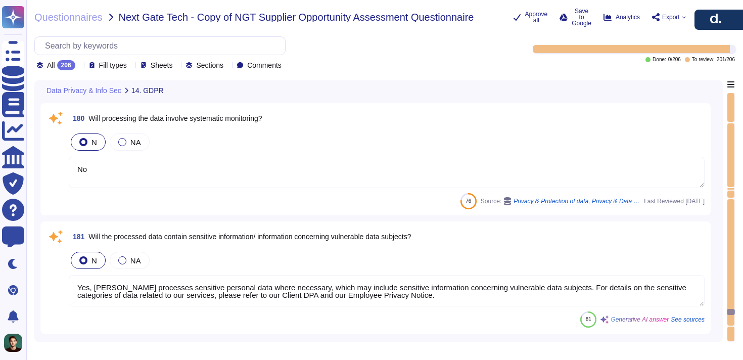
type textarea "No"
type textarea "Yes, Deel utilizes several innovative technological solutions for data processi…"
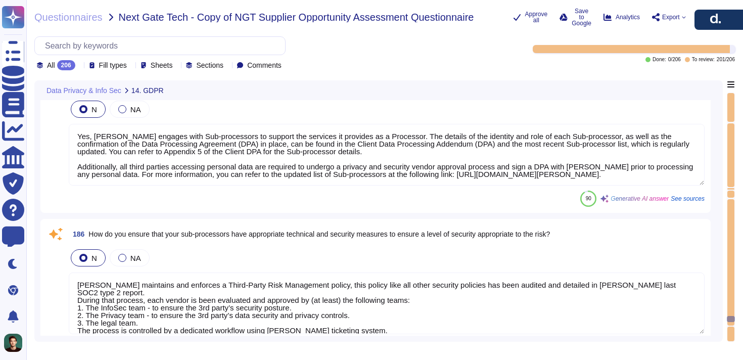
type textarea "Yes, Deel engages with Sub-processors to support the services it provides as a …"
type textarea "Deel maintains and enforces a Third-Party Risk Management policy, this policy l…"
type textarea "Yes, Deel transfers personal data out of the EU using Standard Contractual Clau…"
type textarea "No, we do not prevent data subjects from exercising their rights, using our ser…"
type textarea "Deel has established provisions to ensure the secure deletion or return of pers…"
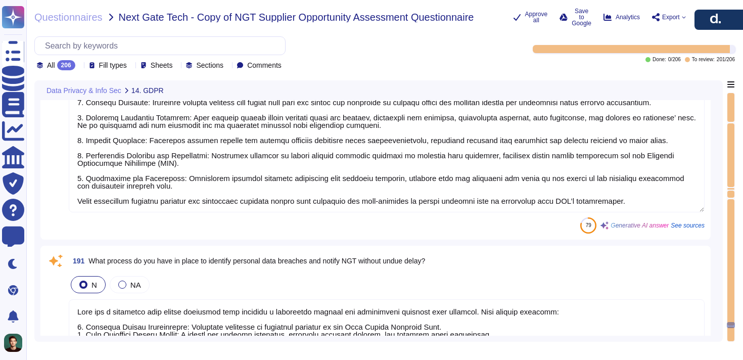
type textarea "Deel has implemented comprehensive training programs to ensure employees proces…"
type textarea "Deel has a dedicated data breach procedure that includes a structured process f…"
type textarea "Yes, we understand the GDPR requirements in detail and are fully committed to c…"
type textarea "Yes, we have appointed a Data Protection Officer (DPO), George Knapp. He can be…"
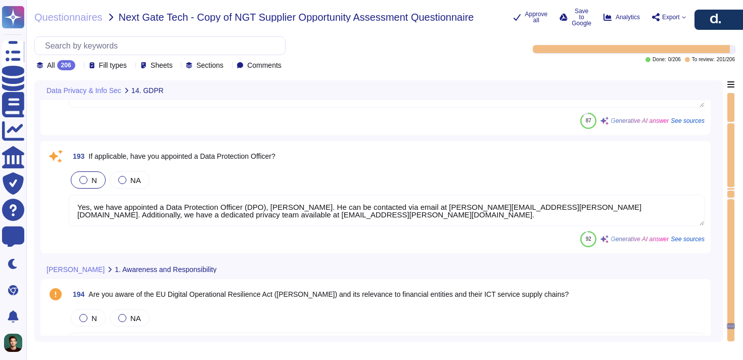
type textarea "Yes, we acknowledge our role in supporting digital operational resilience for o…"
type textarea "Yes, we assess the risks posed by our ICT service providers and subcontractors …"
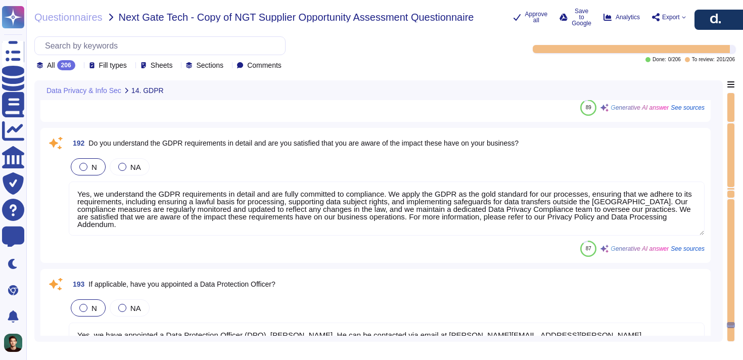
type textarea "Deel has implemented comprehensive training programs to ensure employees proces…"
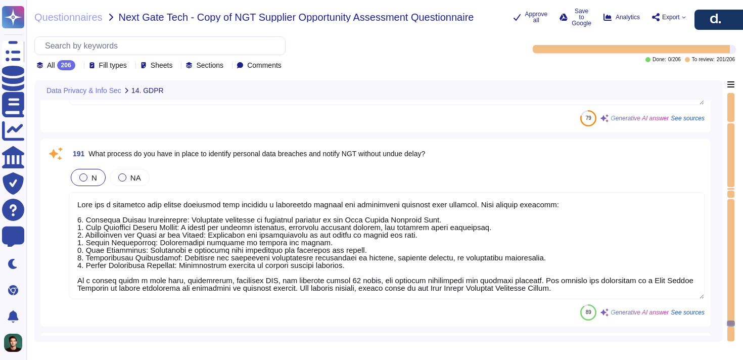
type textarea "Deel has established provisions to ensure the secure deletion or return of pers…"
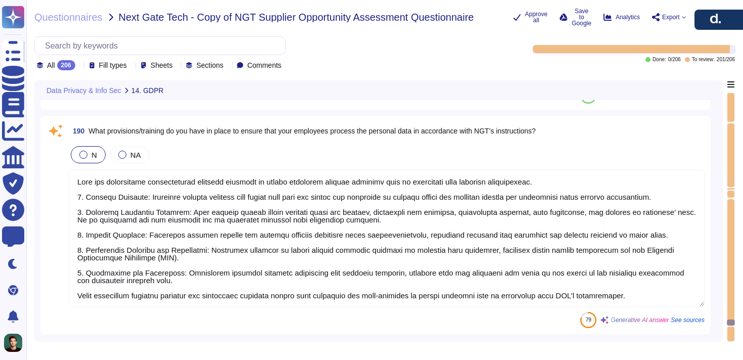
type textarea "No, we do not prevent data subjects from exercising their rights, using our ser…"
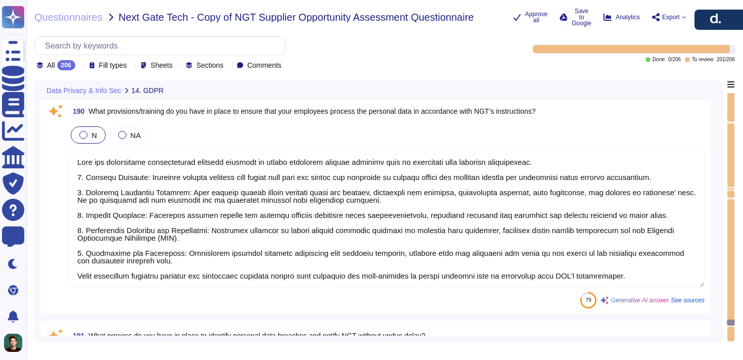
scroll to position [25424, 0]
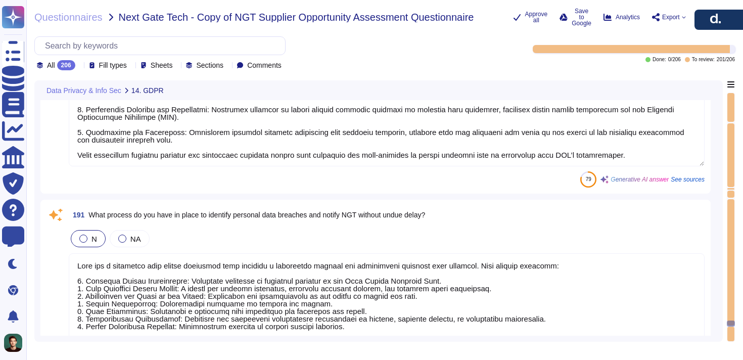
type textarea "Yes, we have appointed a Data Protection Officer (DPO), George Knapp. He can be…"
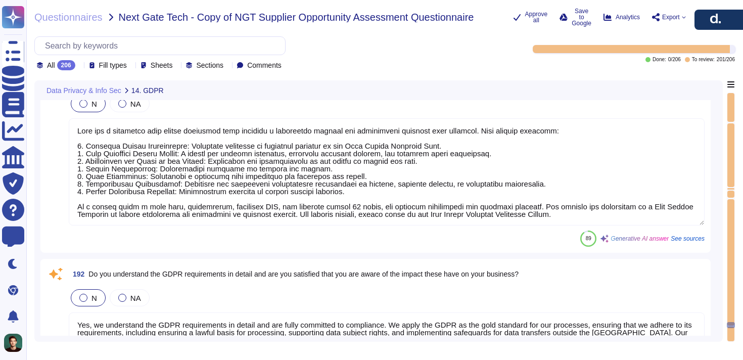
type textarea "Yes, we acknowledge our role in supporting digital operational resilience for o…"
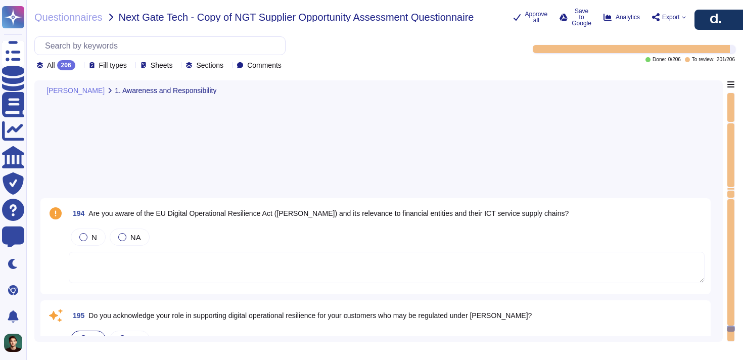
type textarea "Yes, we assess the risks posed by our ICT service providers and subcontractors …"
type textarea "Yes, we have a formal Third-Party Risk Management program in place, which inclu…"
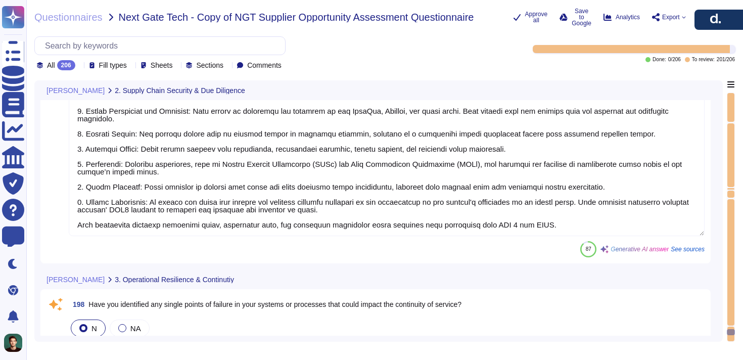
type textarea "No, we have not identified any single points of failure in our systems or proce…"
type textarea "Yes, we have documented Business Continuity and Disaster Recovery Plans in plac…"
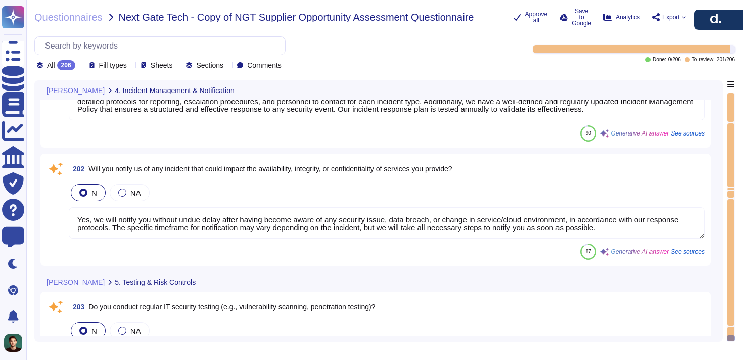
scroll to position [27135, 0]
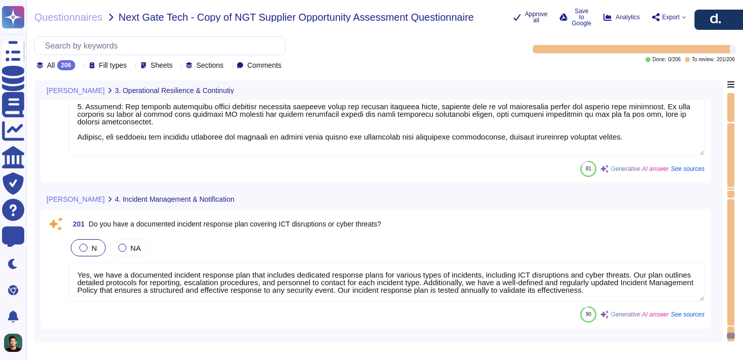
click at [525, 19] on span "Approve all" at bounding box center [536, 17] width 23 height 12
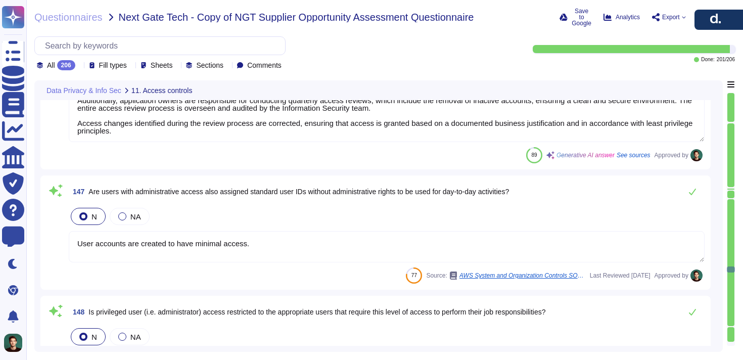
scroll to position [19588, 0]
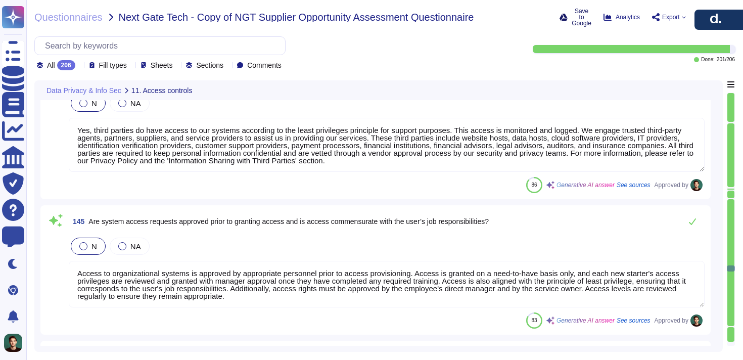
click at [572, 19] on span "Save to Google" at bounding box center [581, 17] width 20 height 18
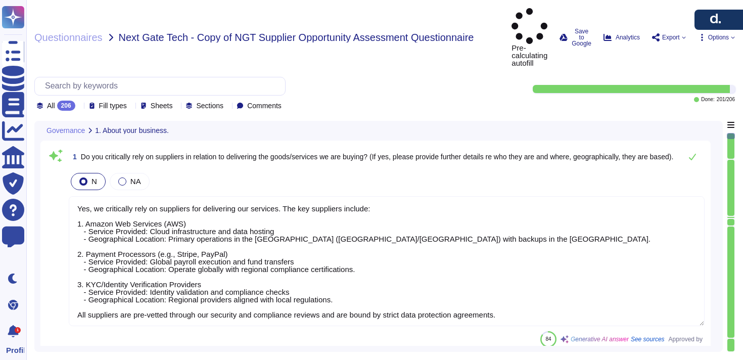
type textarea "Yes, we critically rely on suppliers for delivering our services. The key suppl…"
type textarea "[PERSON_NAME] has not been subject to any regulatory investigations, fines, or …"
type textarea "User entities are responsible to notify [PERSON_NAME] as soon as possible in an…"
type textarea "[PERSON_NAME], Inc. is currently involved in two legal actions, both related to…"
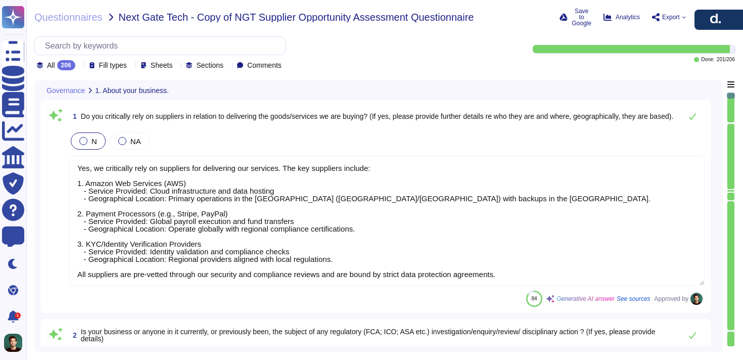
click at [487, 55] on div "All 206 Fill types Sheets Sections Comments" at bounding box center [263, 53] width 459 height 34
